Goal: Task Accomplishment & Management: Use online tool/utility

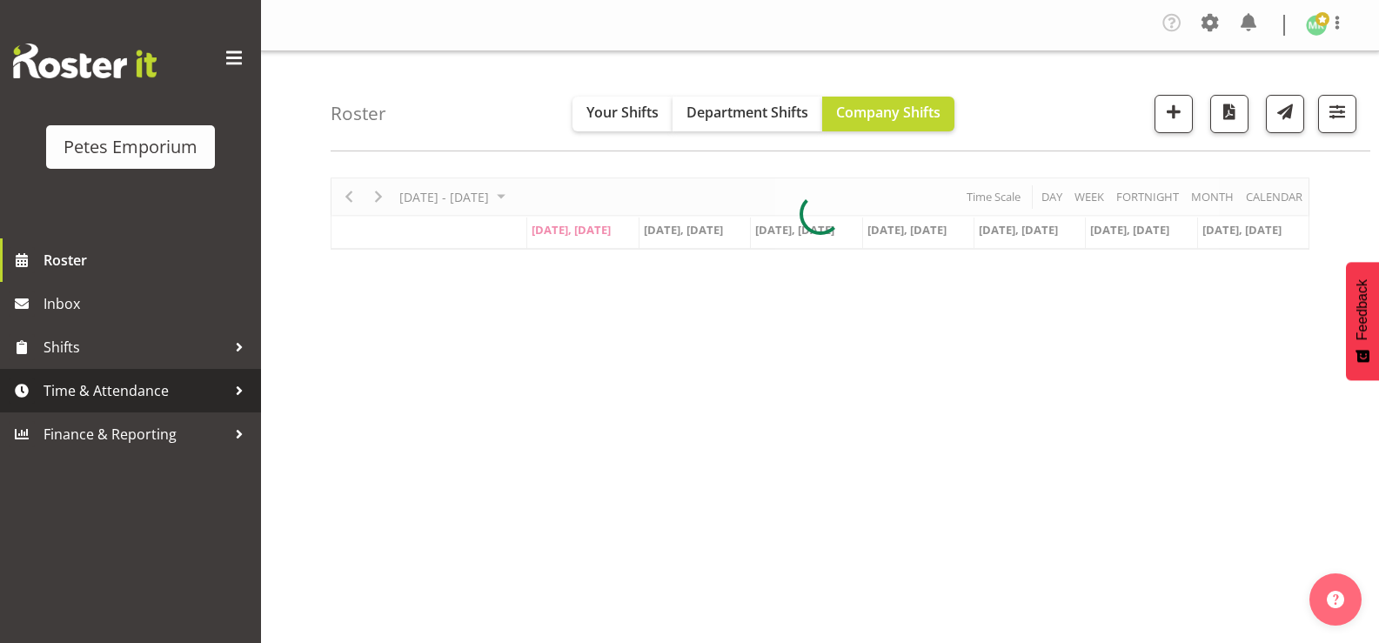
click at [206, 385] on span "Time & Attendance" at bounding box center [134, 391] width 183 height 26
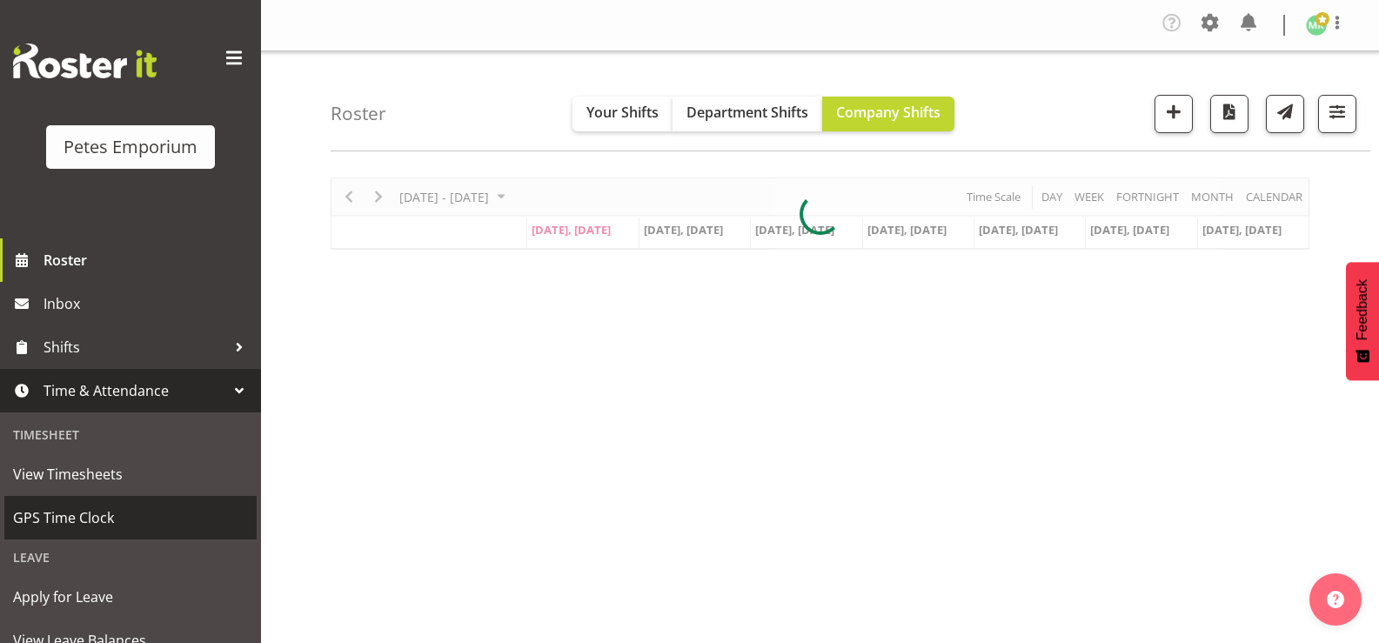
click at [190, 515] on span "GPS Time Clock" at bounding box center [130, 518] width 235 height 26
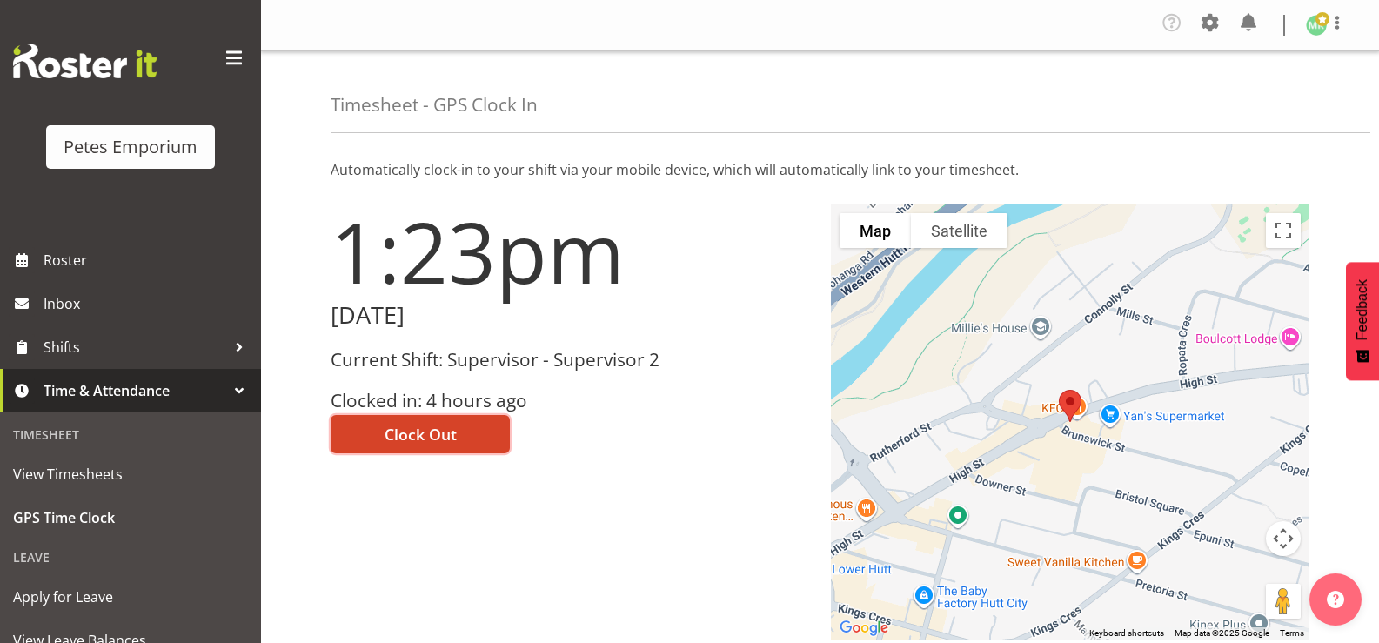
click at [397, 438] on span "Clock Out" at bounding box center [420, 434] width 72 height 23
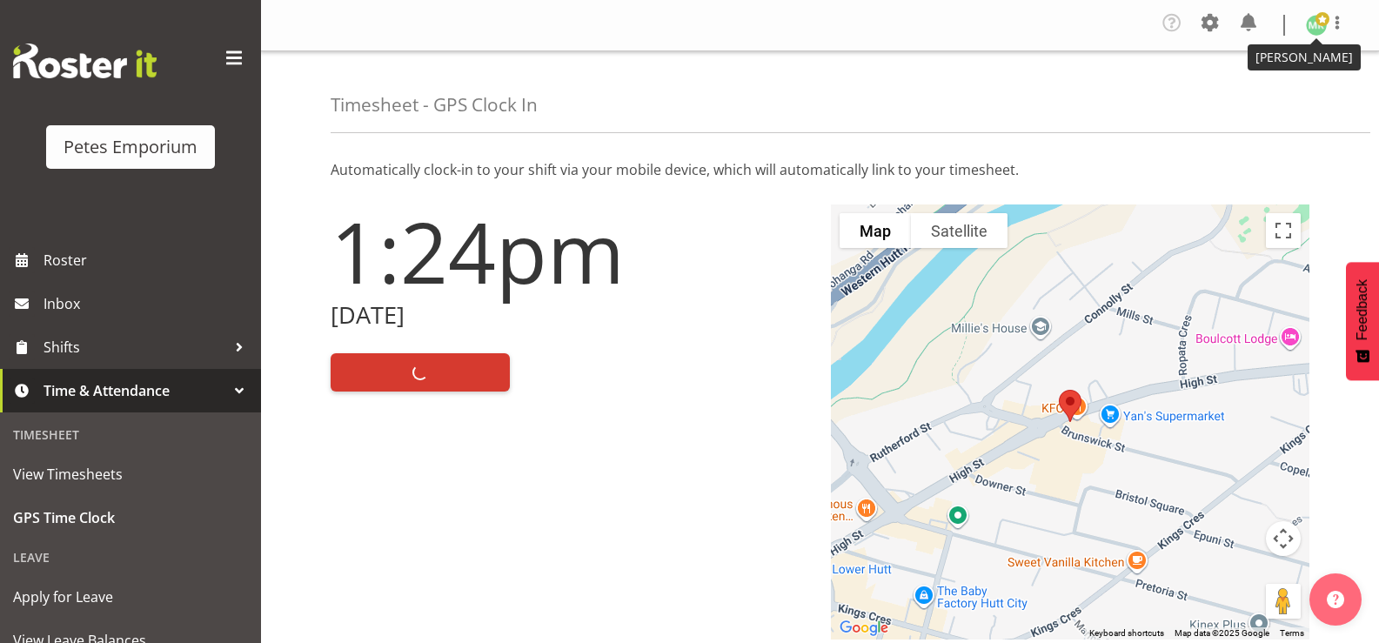
click at [1314, 26] on img at bounding box center [1316, 25] width 21 height 21
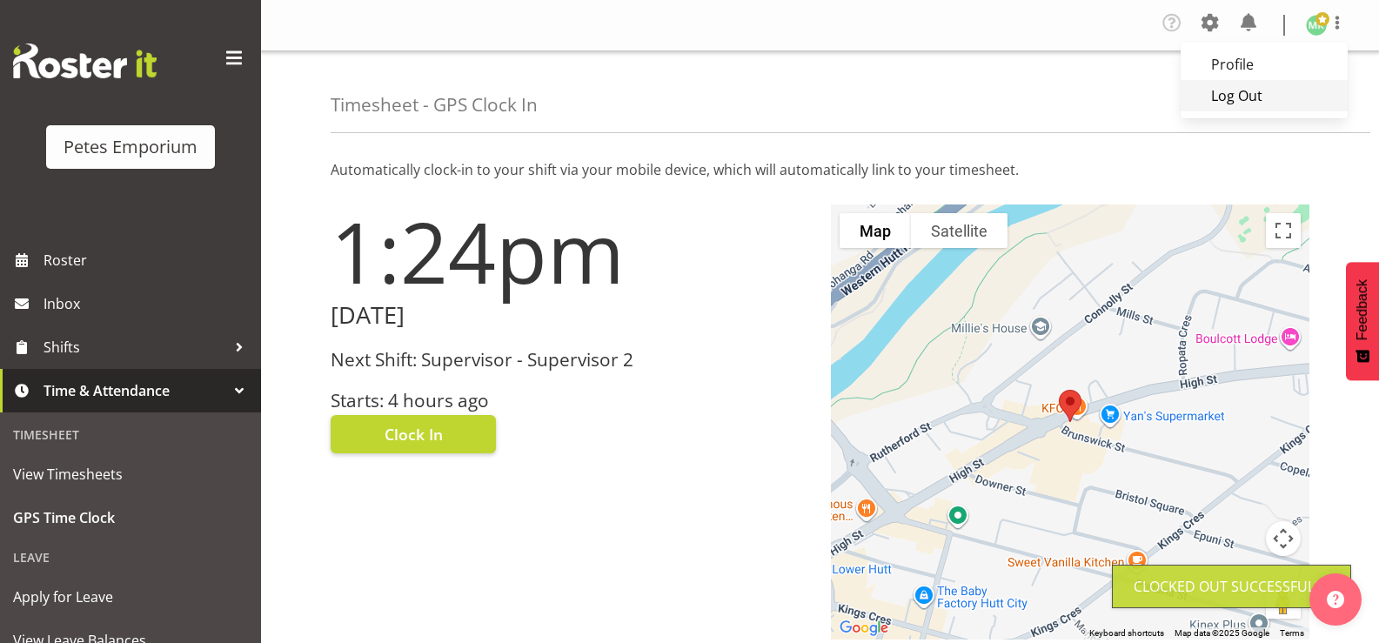
click at [1290, 96] on link "Log Out" at bounding box center [1263, 95] width 167 height 31
